Goal: Find specific page/section

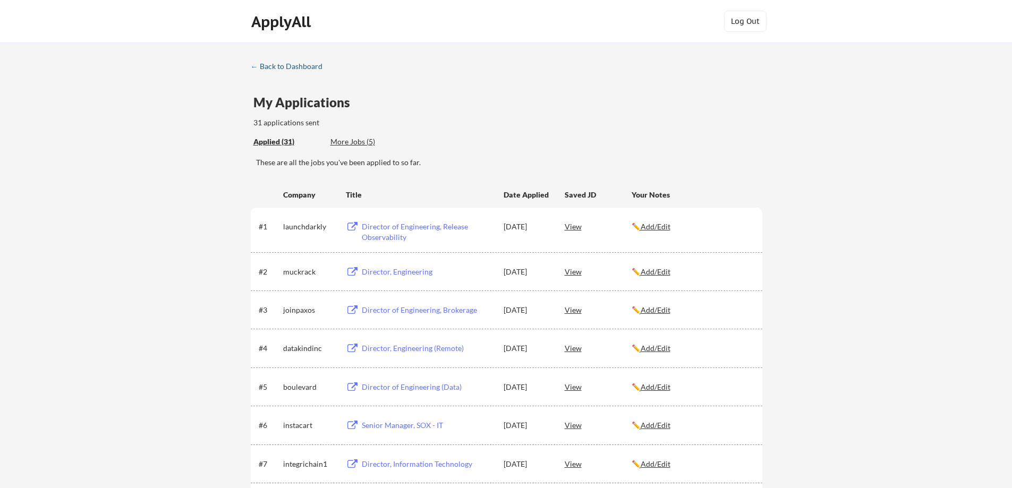
click at [288, 65] on div "← Back to Dashboard" at bounding box center [291, 66] width 80 height 7
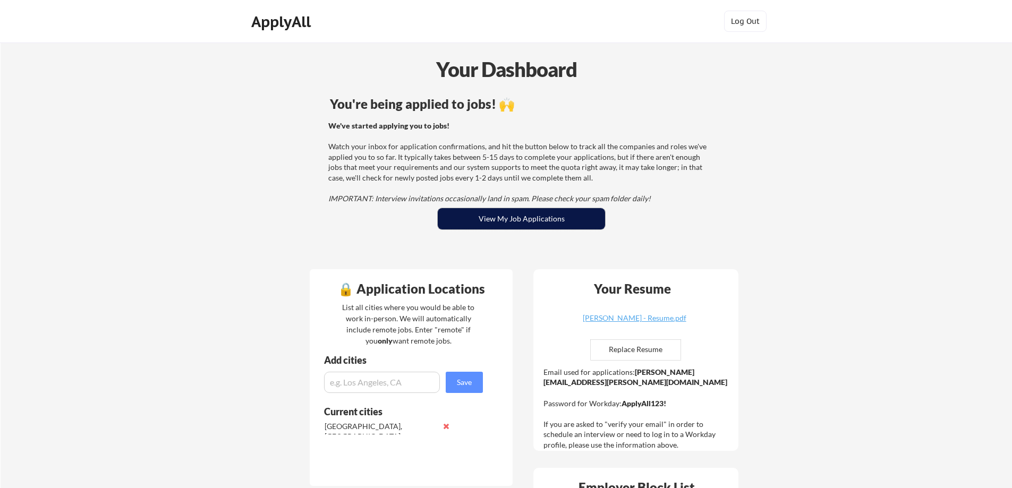
click at [509, 224] on button "View My Job Applications" at bounding box center [521, 218] width 167 height 21
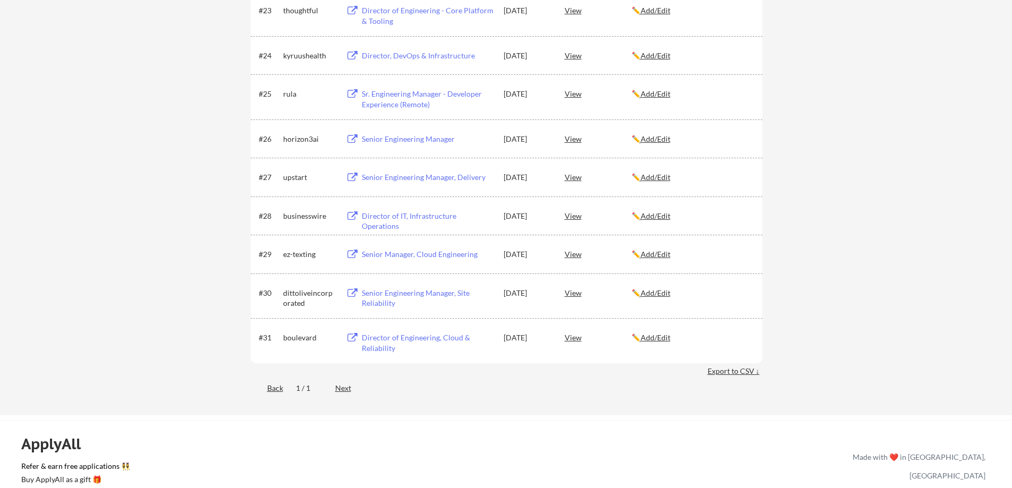
scroll to position [1169, 0]
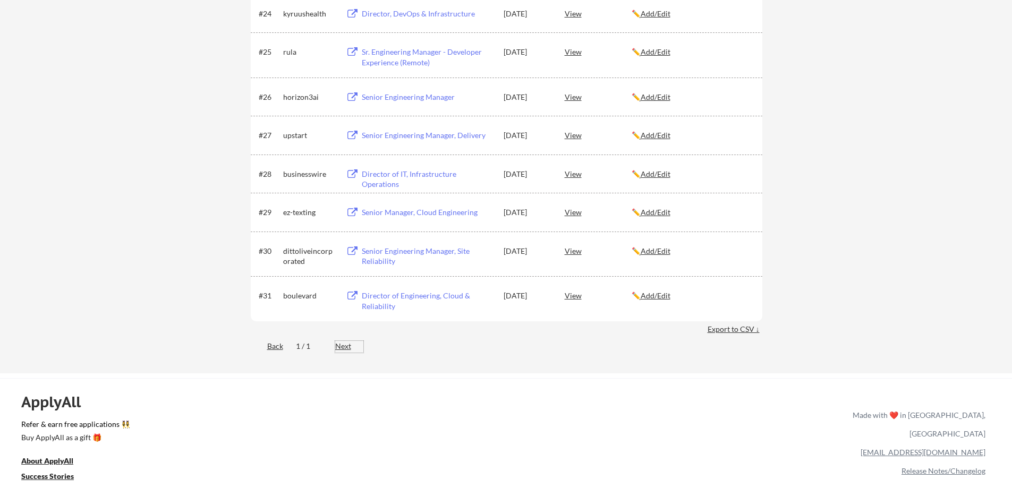
click at [343, 347] on div "Next" at bounding box center [349, 346] width 28 height 11
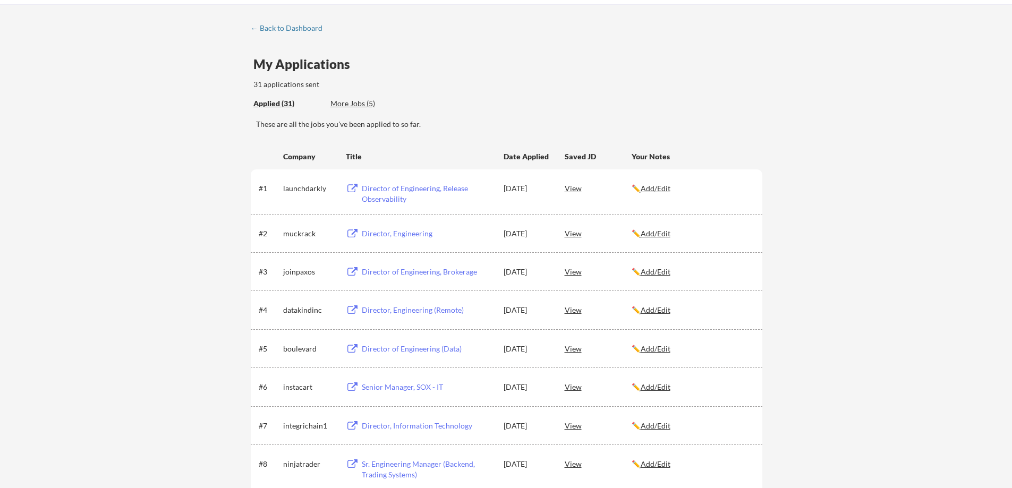
scroll to position [0, 0]
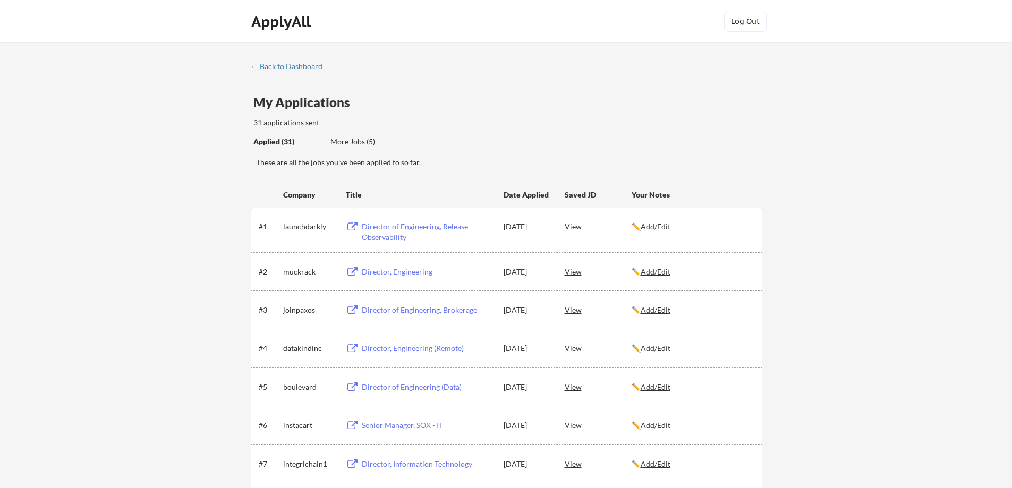
click at [355, 141] on div "More Jobs (5)" at bounding box center [369, 142] width 78 height 11
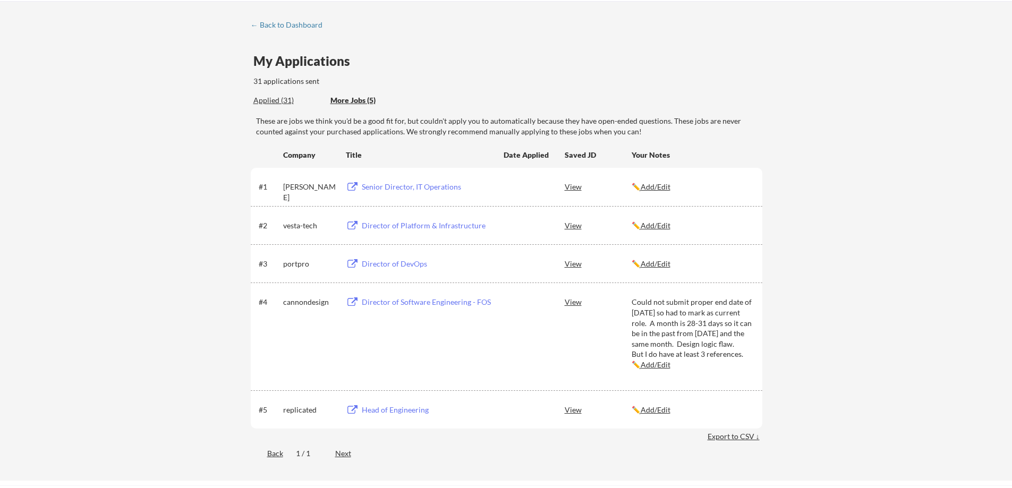
scroll to position [159, 0]
